Goal: Register for event/course

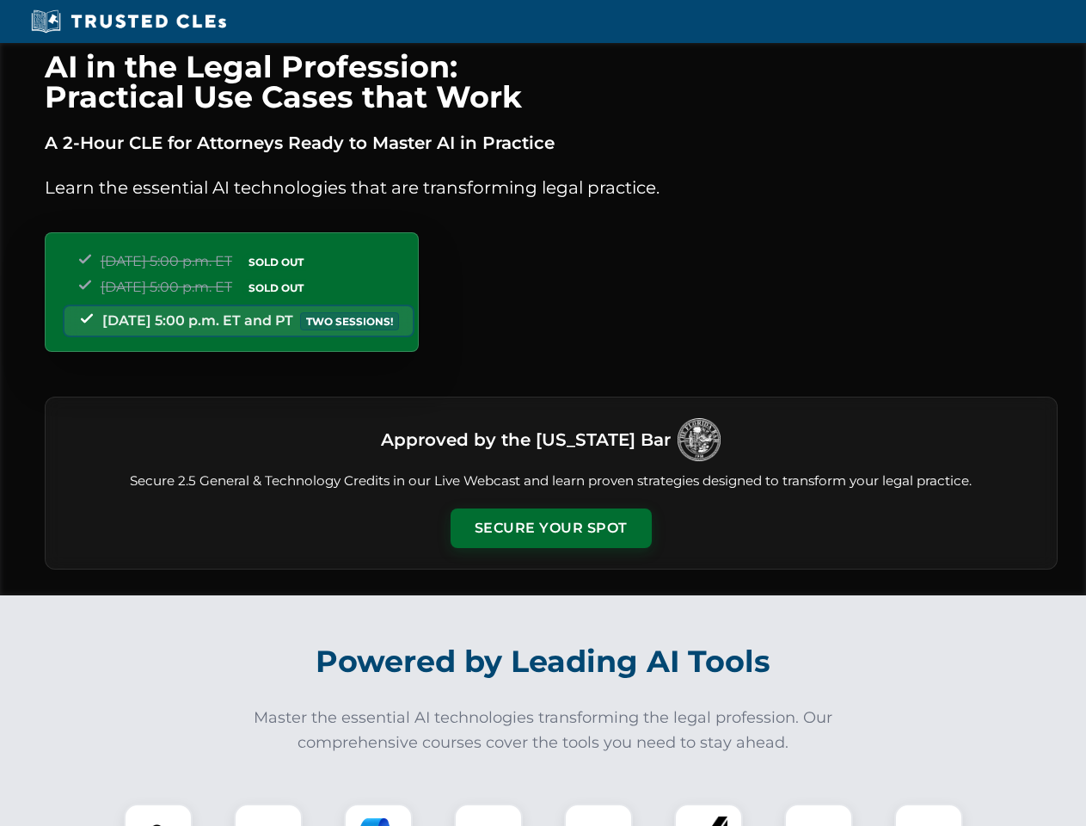
click at [550, 528] on button "Secure Your Spot" at bounding box center [551, 528] width 201 height 40
click at [158, 814] on img at bounding box center [158, 838] width 50 height 50
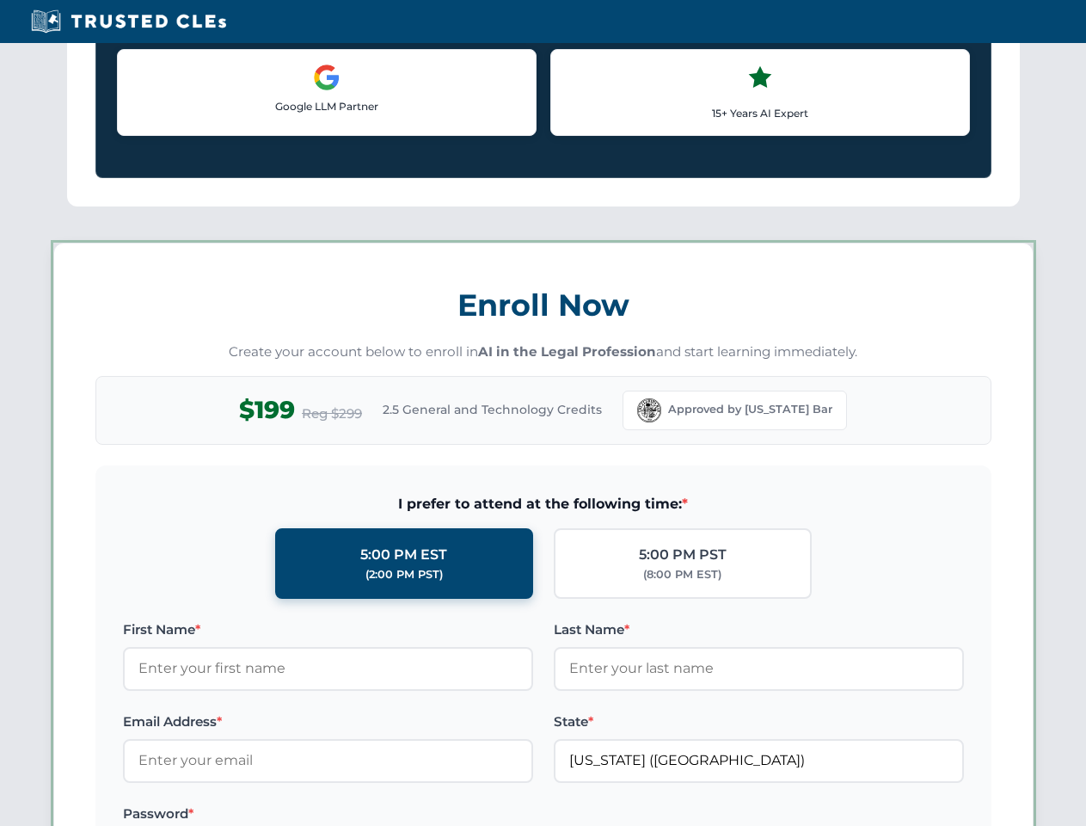
click at [378, 814] on label "Password *" at bounding box center [328, 813] width 410 height 21
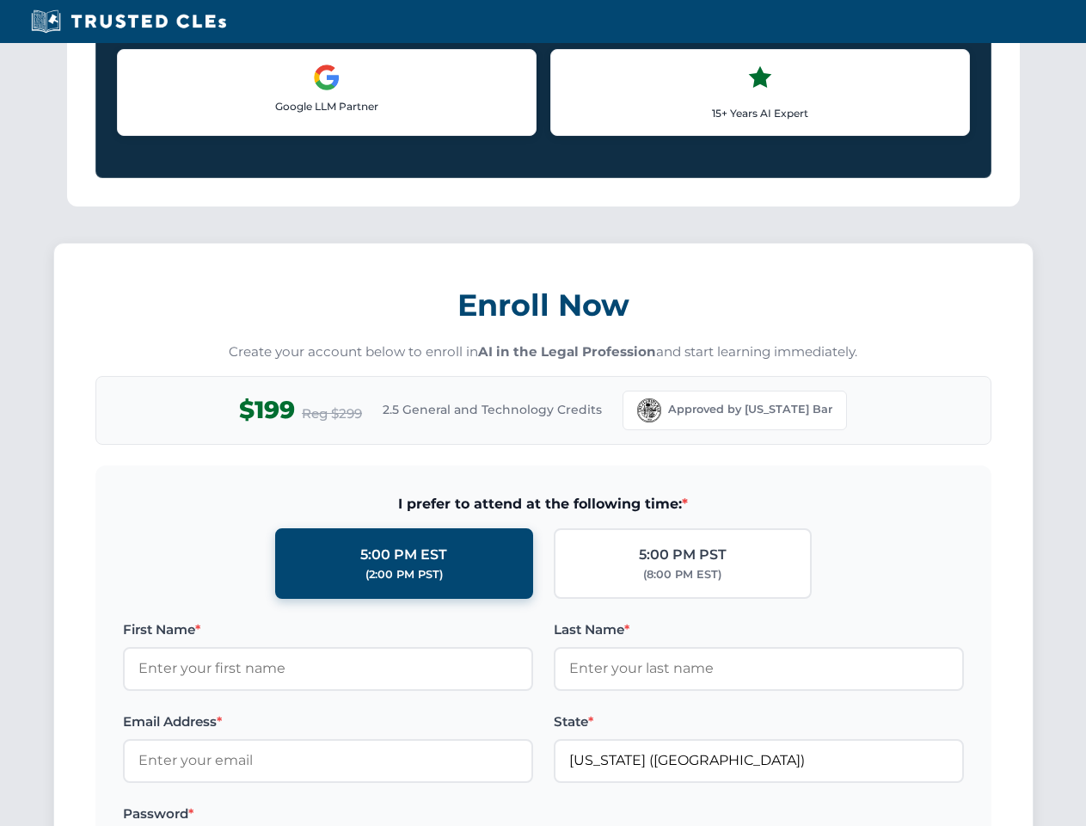
scroll to position [1688, 0]
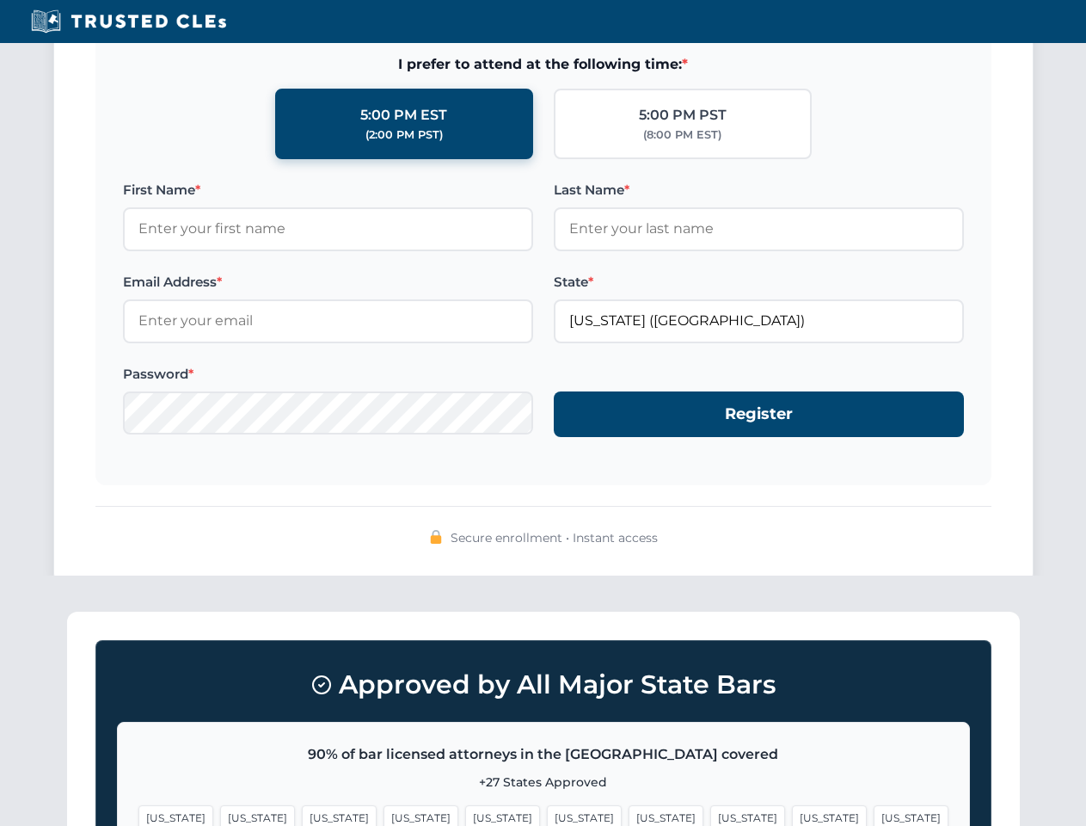
click at [792, 814] on span "[US_STATE]" at bounding box center [829, 817] width 75 height 25
